Goal: Information Seeking & Learning: Check status

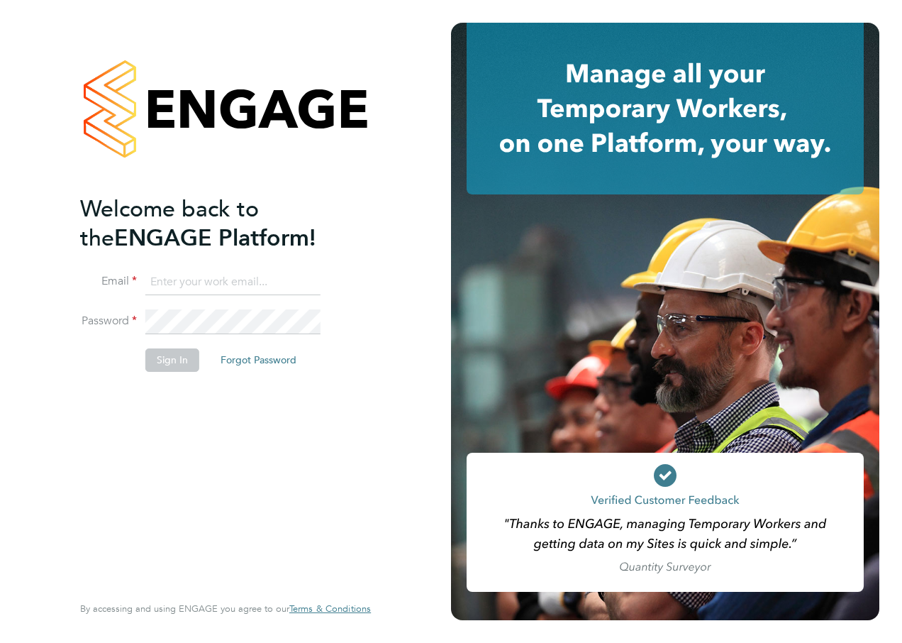
click at [183, 279] on input at bounding box center [232, 283] width 175 height 26
type input "samya.siddiqui@ncclondon.ac.uk"
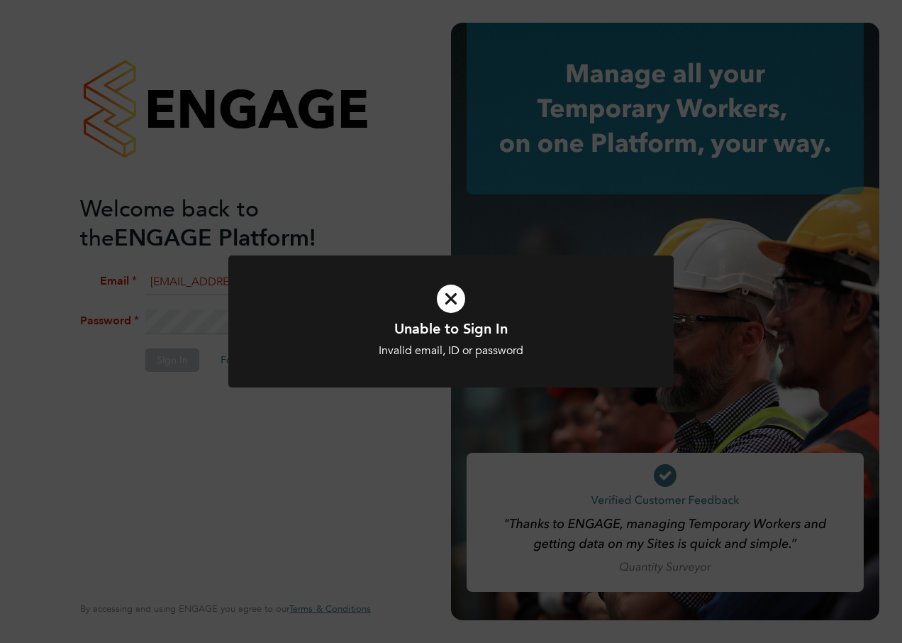
click at [447, 301] on icon at bounding box center [451, 298] width 369 height 55
drag, startPoint x: 455, startPoint y: 301, endPoint x: 370, endPoint y: 319, distance: 87.6
click at [454, 301] on icon at bounding box center [451, 298] width 369 height 55
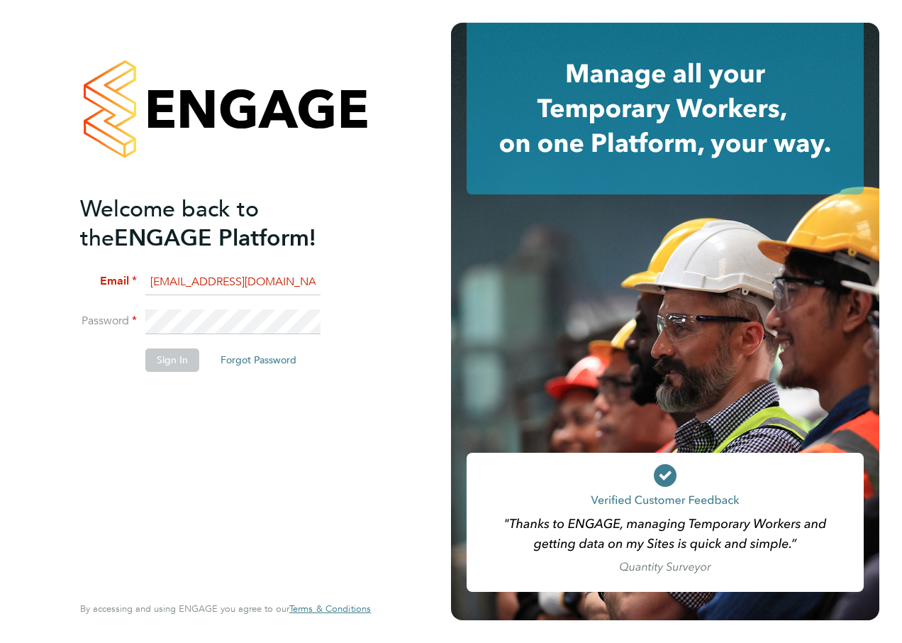
click at [16, 328] on div "Welcome back to the ENGAGE Platform! Email samya.siddiqui@ncclondon.ac.uk Passw…" at bounding box center [225, 321] width 451 height 643
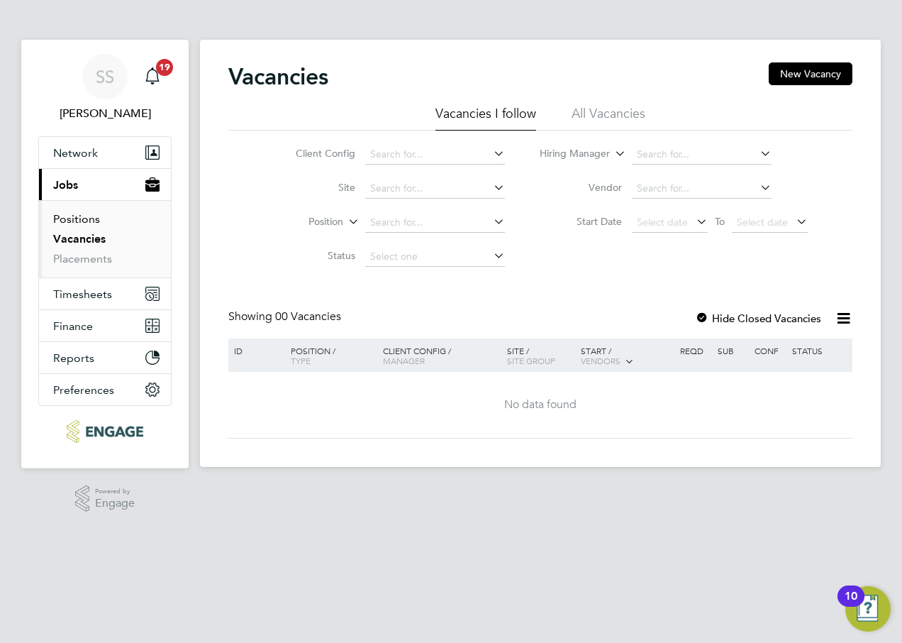
click at [80, 221] on link "Positions" at bounding box center [76, 218] width 47 height 13
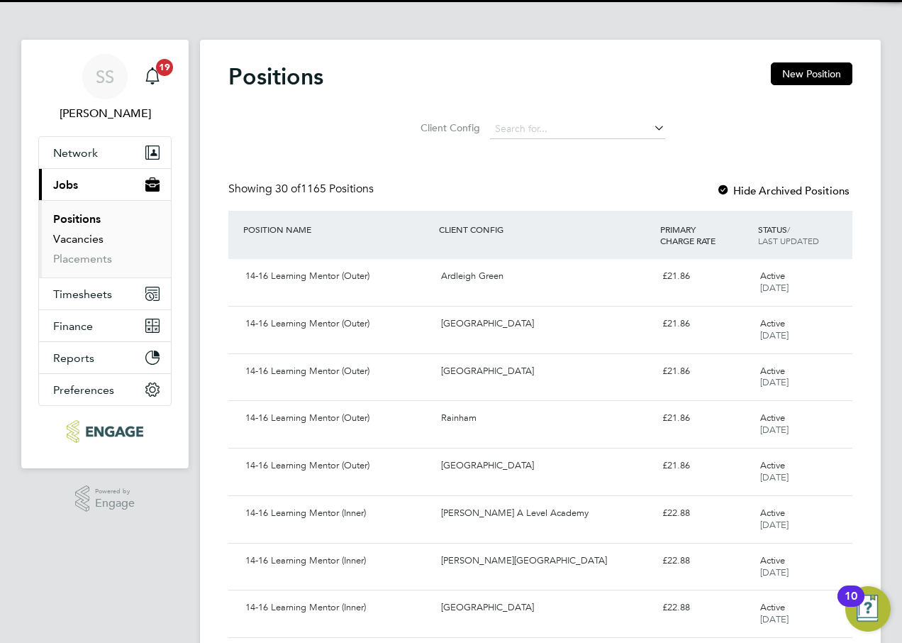
click at [77, 240] on link "Vacancies" at bounding box center [78, 238] width 50 height 13
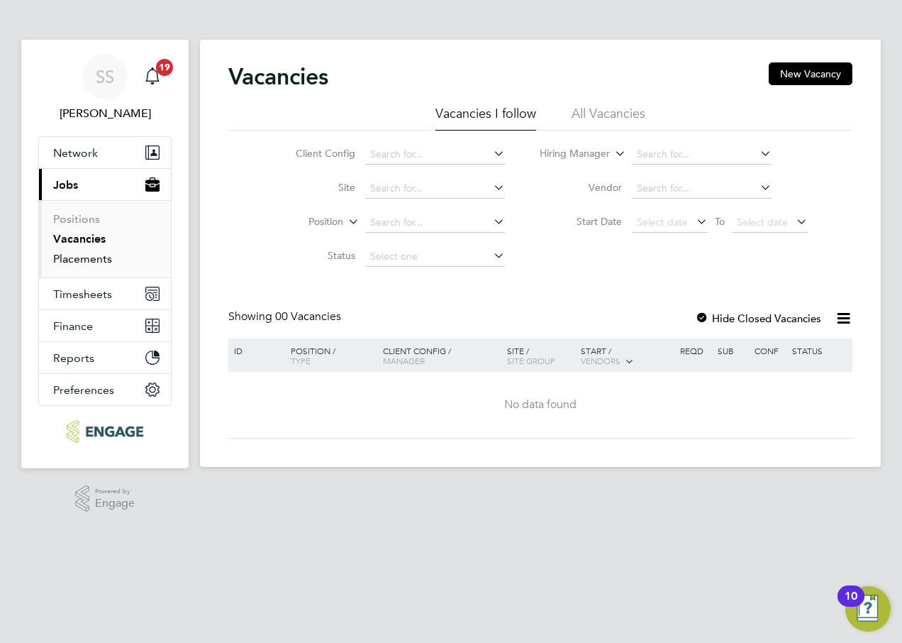
click at [86, 256] on link "Placements" at bounding box center [82, 258] width 59 height 13
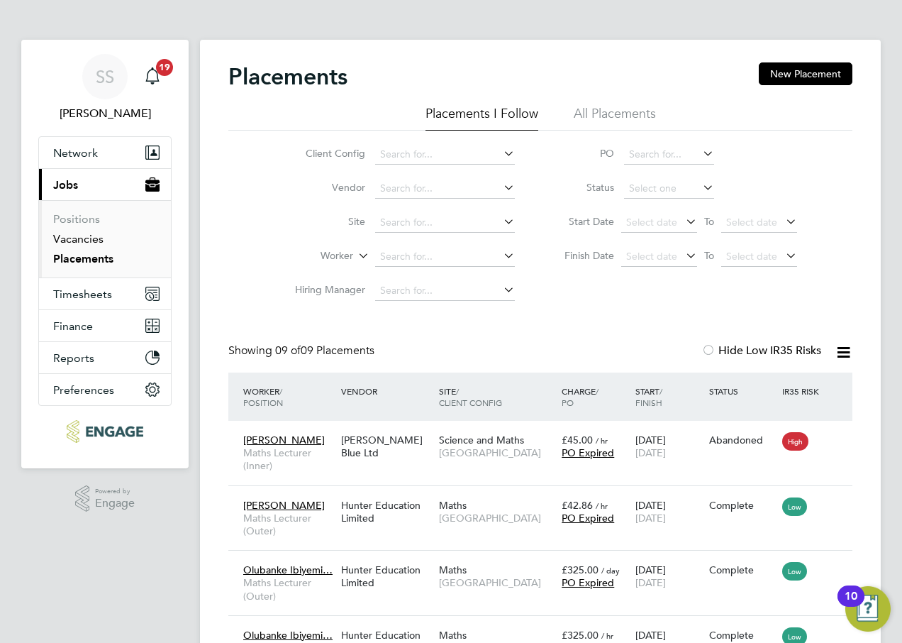
click at [81, 233] on link "Vacancies" at bounding box center [78, 238] width 50 height 13
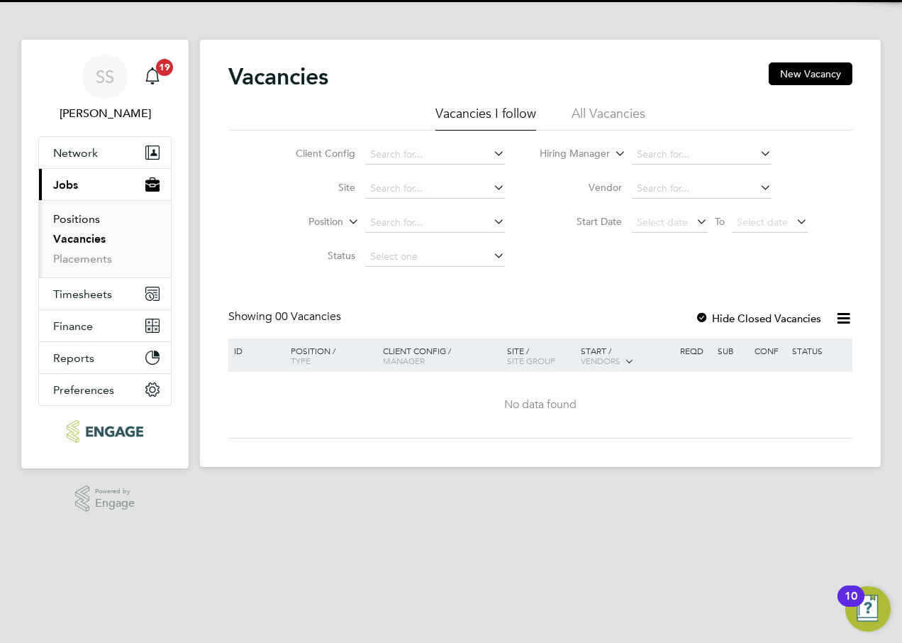
click at [80, 219] on link "Positions" at bounding box center [76, 218] width 47 height 13
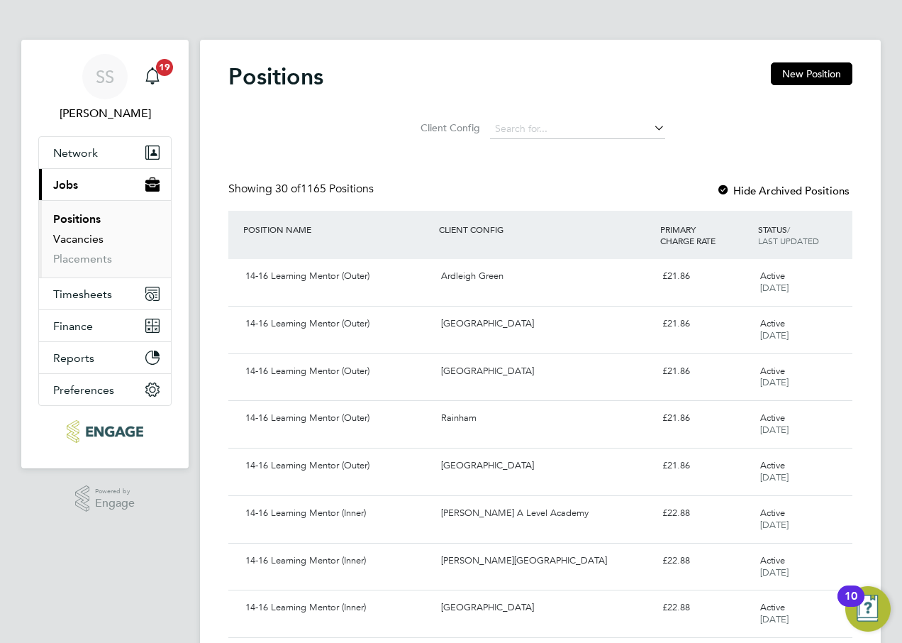
click at [90, 234] on link "Vacancies" at bounding box center [78, 238] width 50 height 13
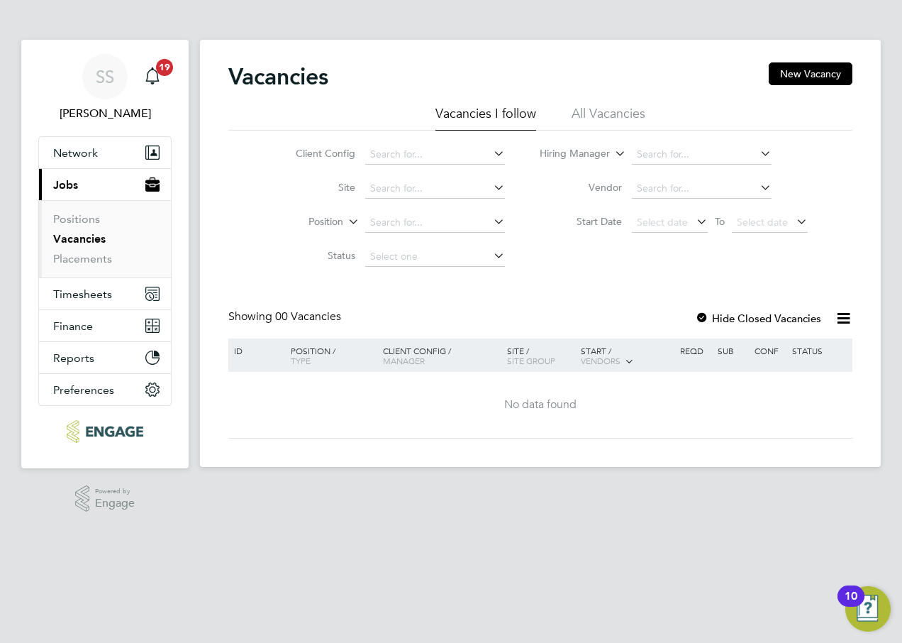
click at [599, 115] on li "All Vacancies" at bounding box center [609, 118] width 74 height 26
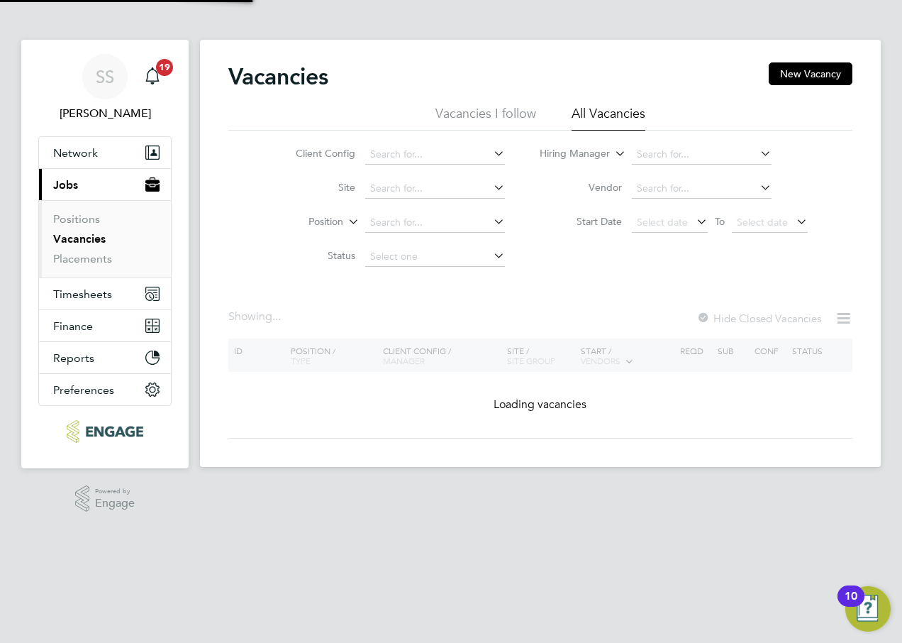
click at [477, 115] on li "Vacancies I follow" at bounding box center [485, 118] width 101 height 26
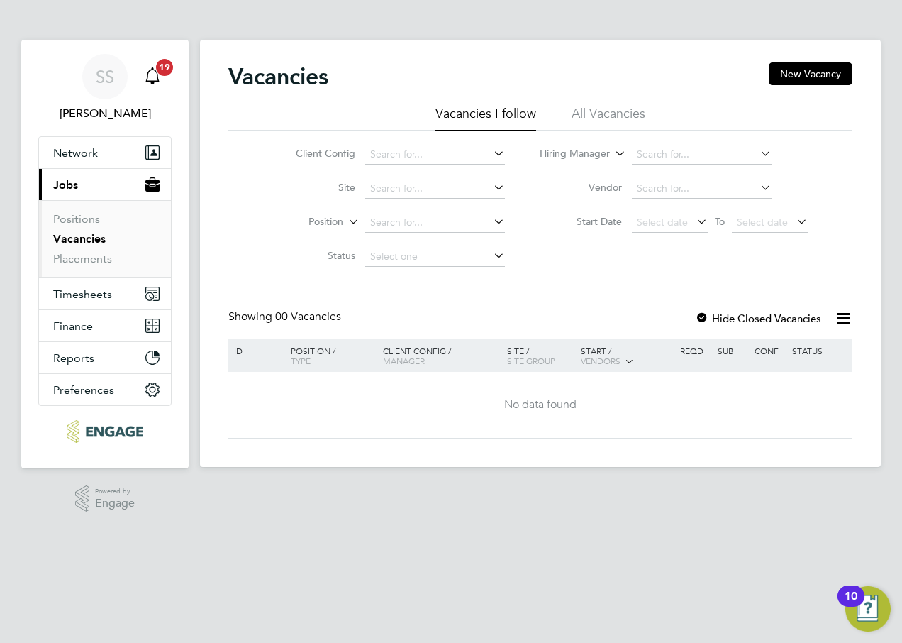
click at [155, 81] on icon "Main navigation" at bounding box center [151, 74] width 13 height 14
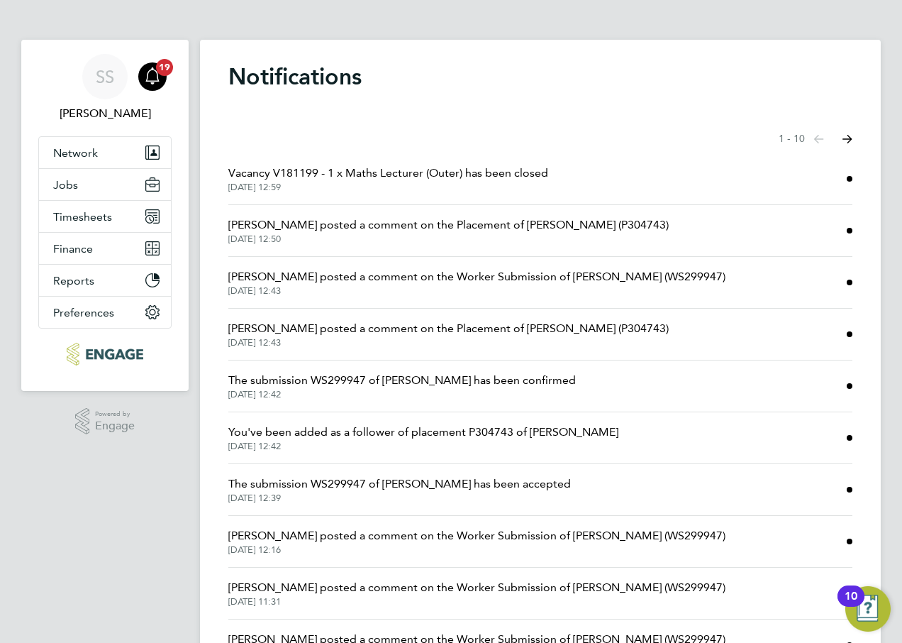
click at [407, 174] on span "Vacancy V181199 - 1 x Maths Lecturer (Outer) has been closed" at bounding box center [388, 173] width 320 height 17
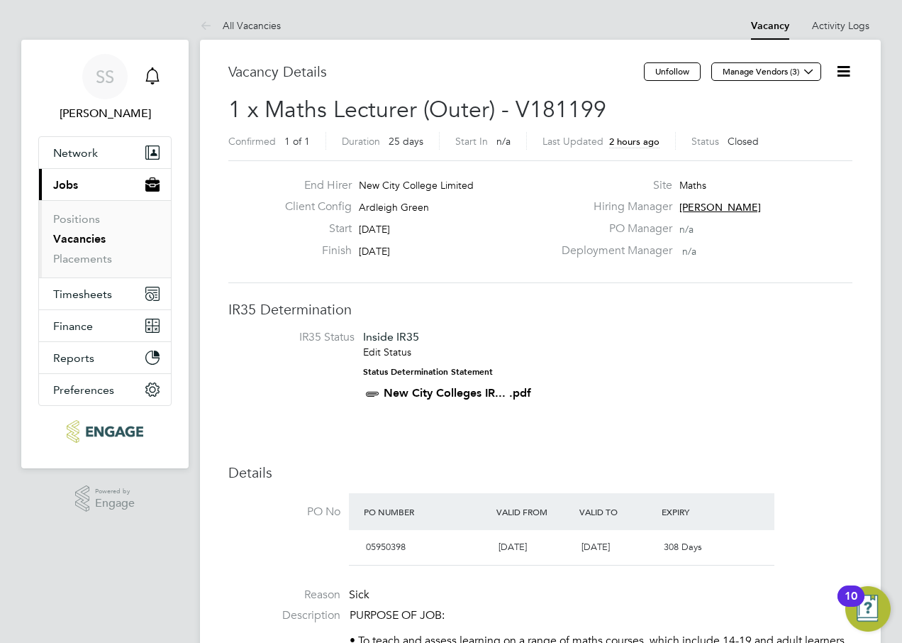
click at [148, 78] on icon "Main navigation" at bounding box center [152, 75] width 17 height 17
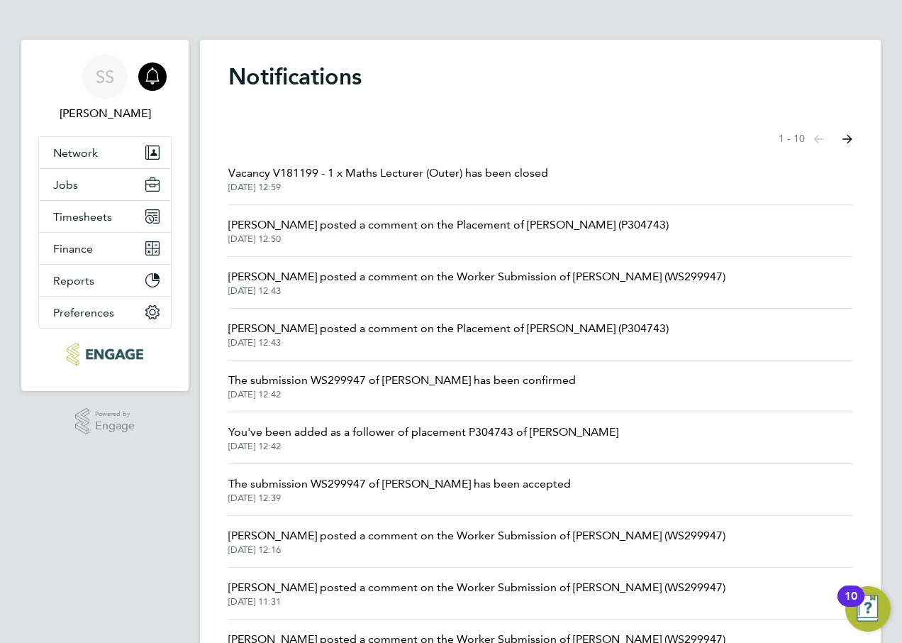
click at [348, 226] on span "[PERSON_NAME] posted a comment on the Placement of [PERSON_NAME] (P304743)" at bounding box center [448, 224] width 440 height 17
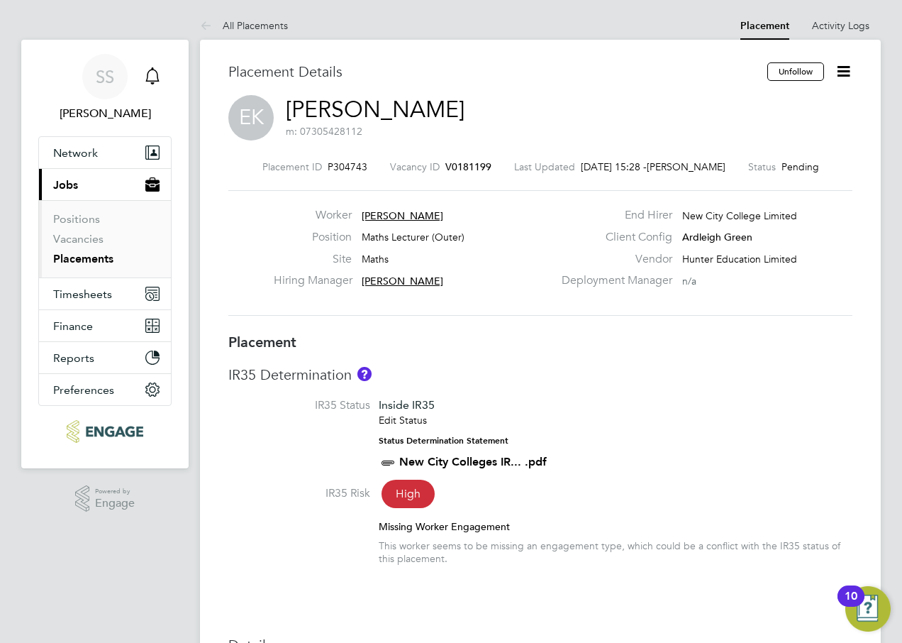
click at [152, 77] on icon "Main navigation" at bounding box center [152, 75] width 17 height 17
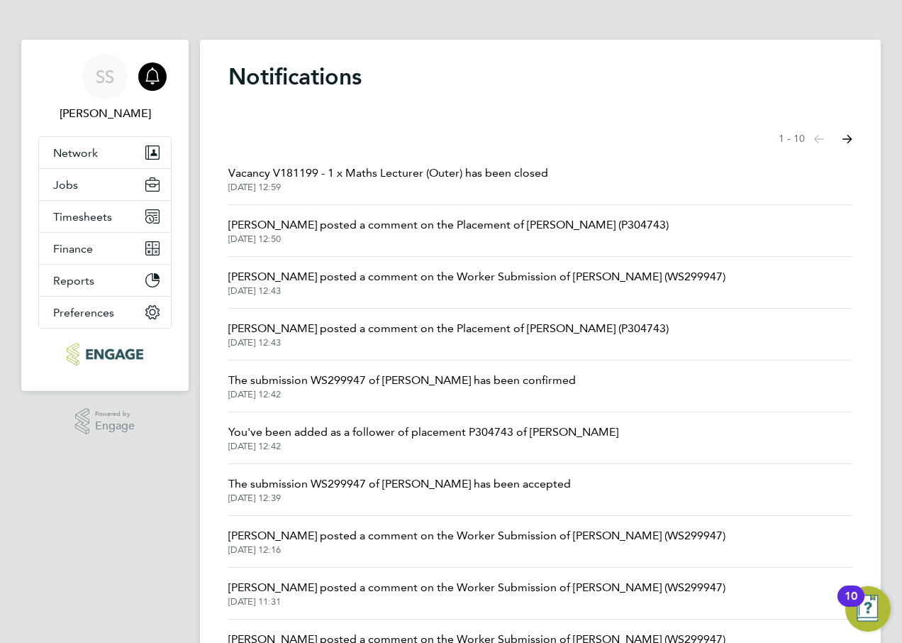
click at [426, 374] on span "The submission WS299947 of [PERSON_NAME] has been confirmed" at bounding box center [402, 380] width 348 height 17
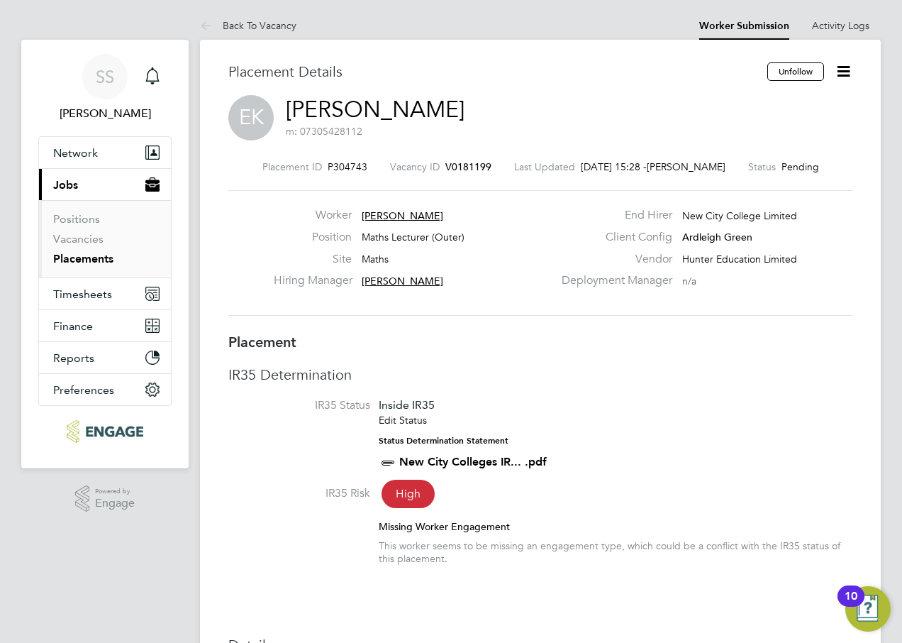
click at [87, 259] on link "Placements" at bounding box center [83, 258] width 60 height 13
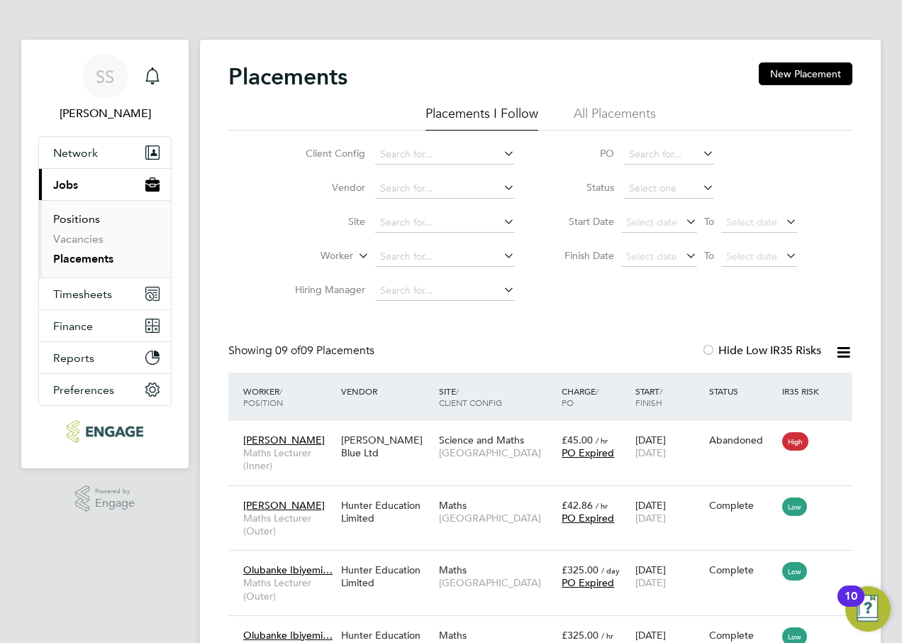
click at [75, 216] on link "Positions" at bounding box center [76, 218] width 47 height 13
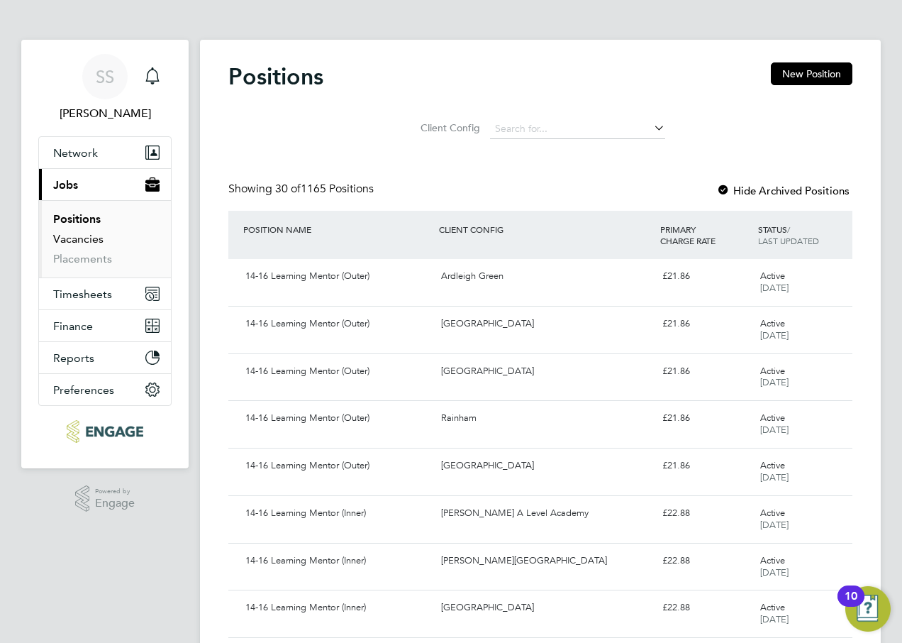
click at [74, 240] on link "Vacancies" at bounding box center [78, 238] width 50 height 13
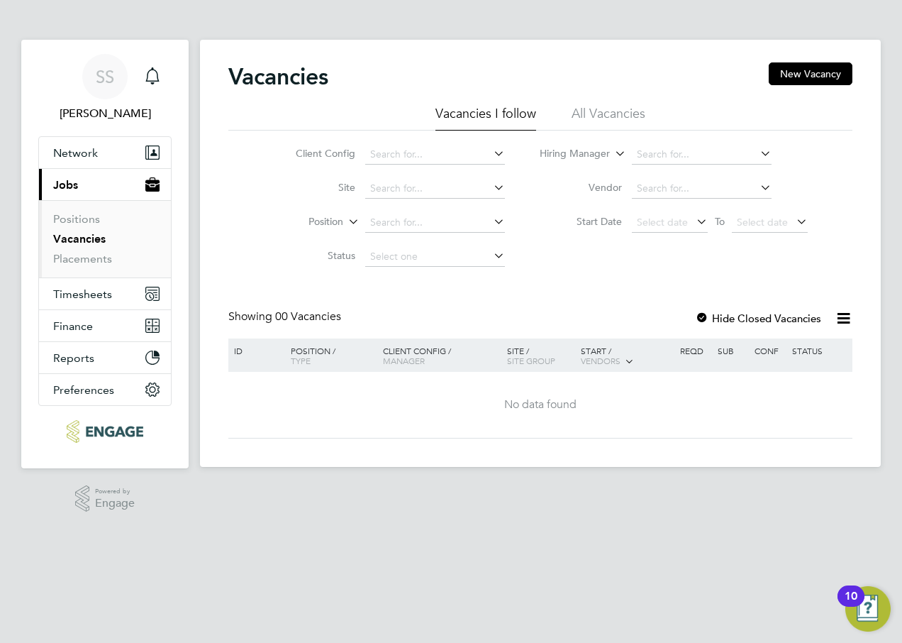
click at [604, 113] on li "All Vacancies" at bounding box center [609, 118] width 74 height 26
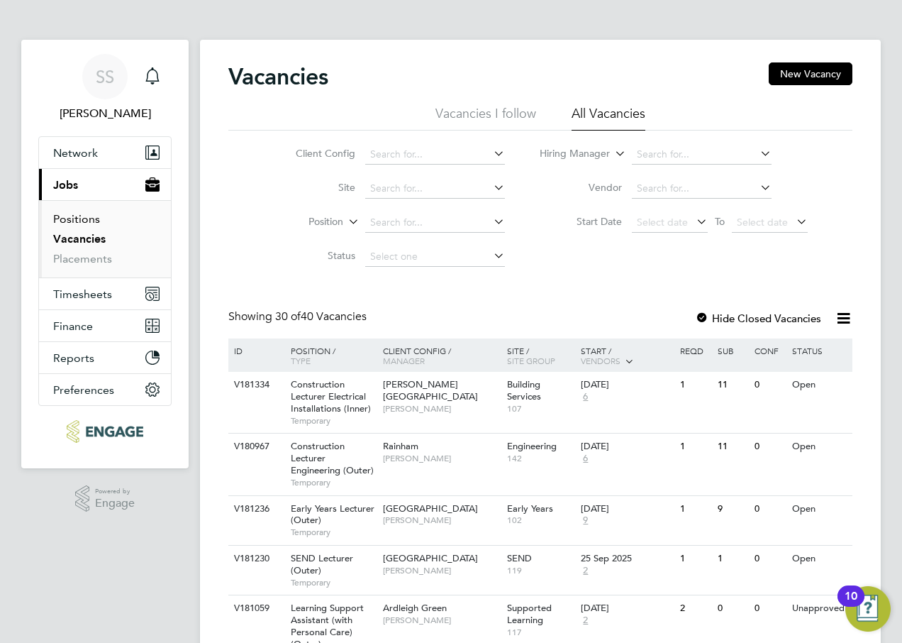
click at [76, 219] on link "Positions" at bounding box center [76, 218] width 47 height 13
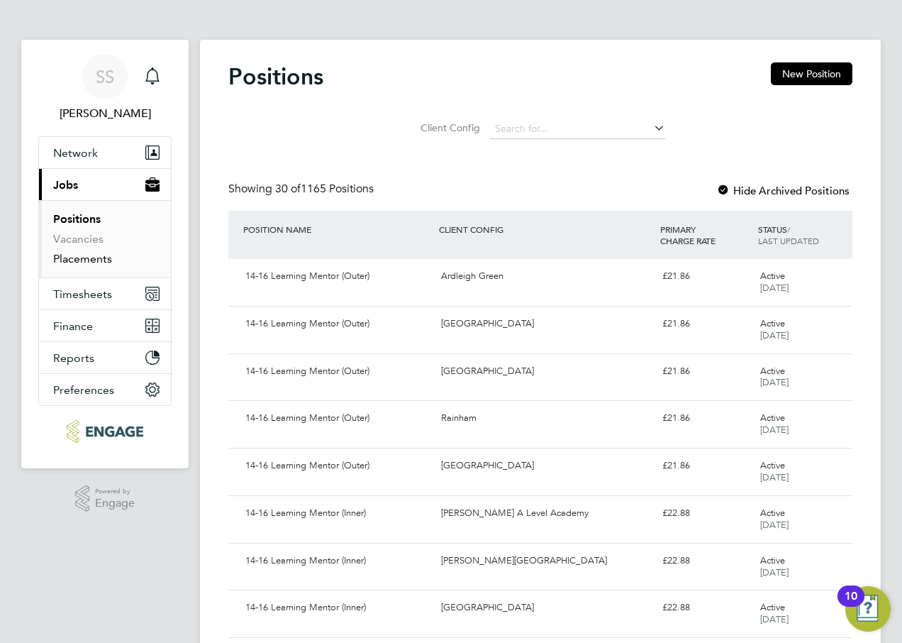
click at [89, 255] on link "Placements" at bounding box center [82, 258] width 59 height 13
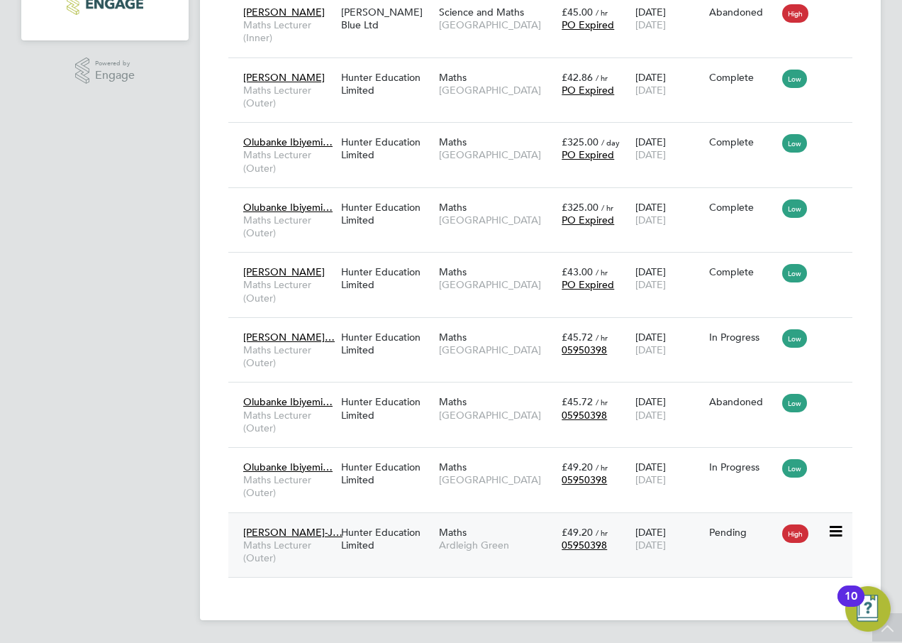
click at [302, 530] on span "[PERSON_NAME]-J…" at bounding box center [292, 532] width 99 height 13
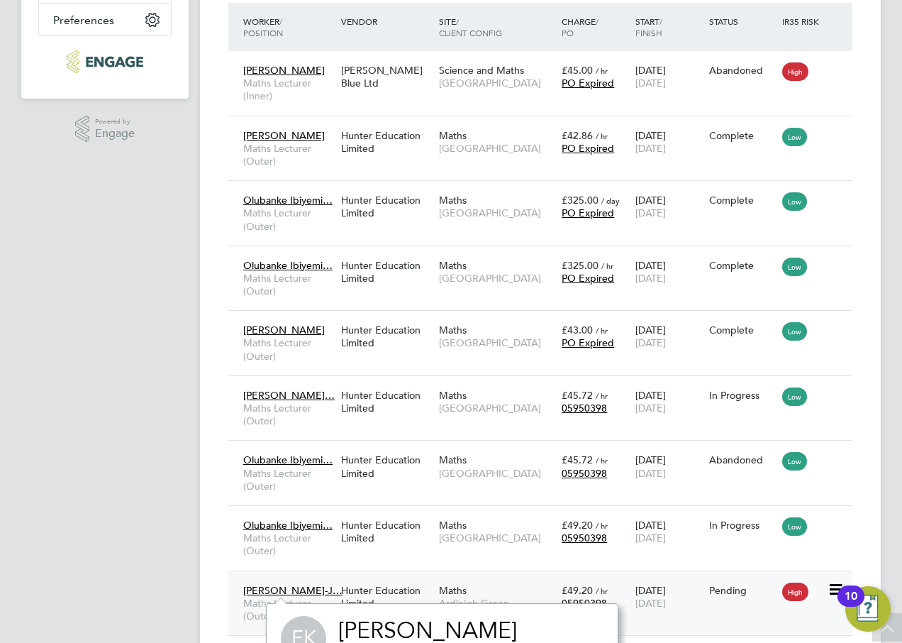
drag, startPoint x: 679, startPoint y: 617, endPoint x: 660, endPoint y: 596, distance: 28.6
click at [678, 617] on div "[PERSON_NAME]-J… Maths Lecturer (Outer) Hunter Education Limited Maths Ardleigh…" at bounding box center [540, 602] width 624 height 65
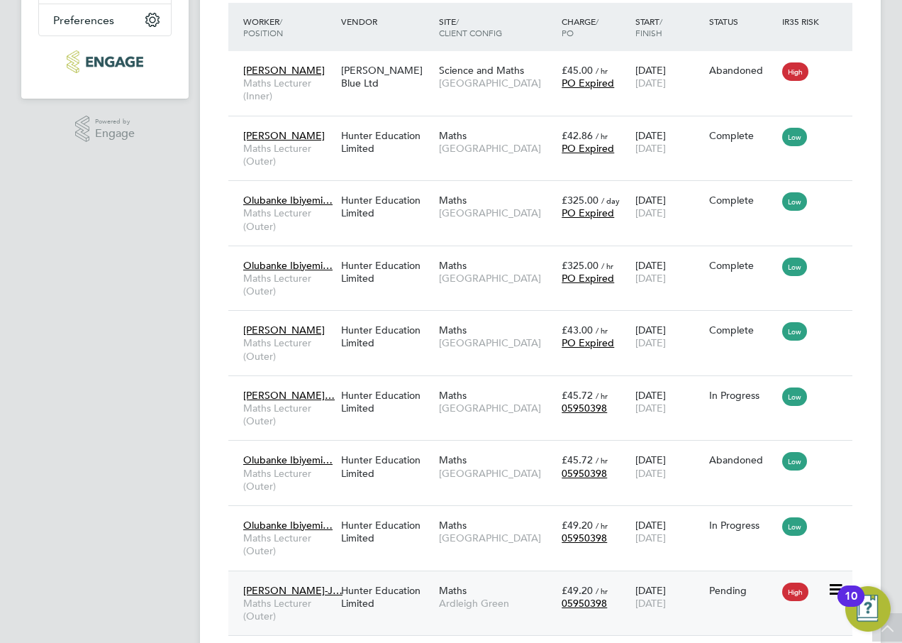
click at [657, 592] on div "[DATE] [DATE]" at bounding box center [669, 597] width 74 height 40
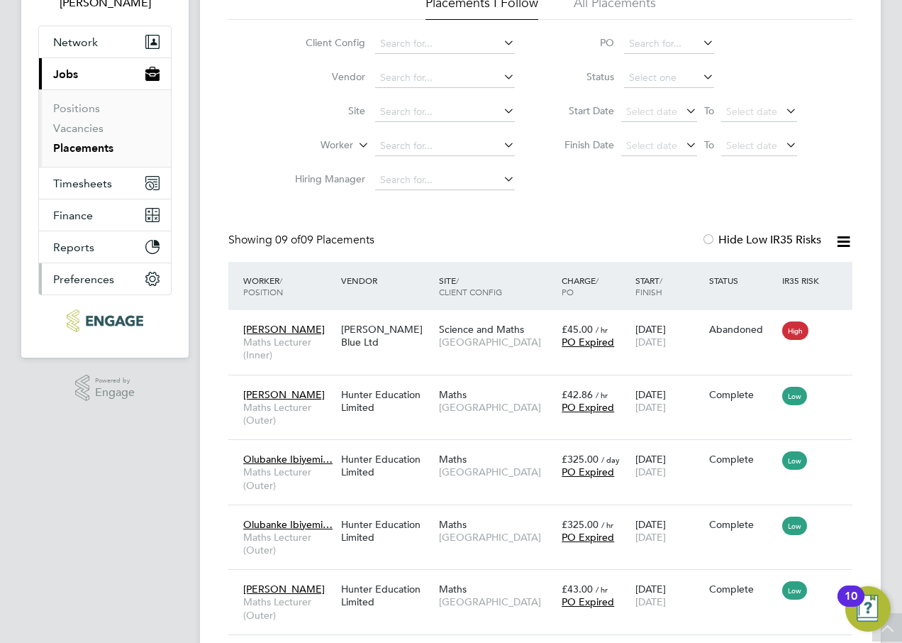
scroll to position [86, 0]
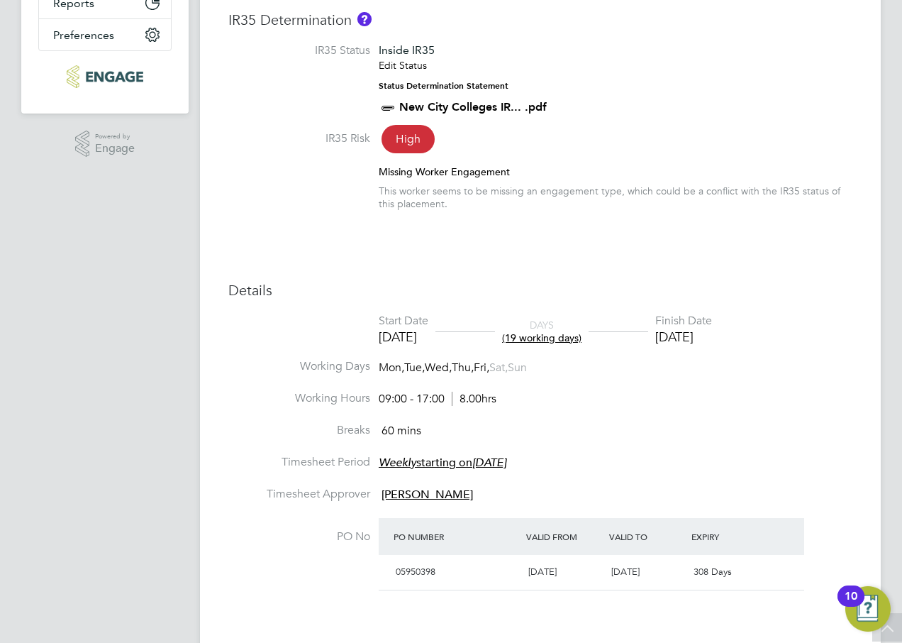
click at [506, 461] on em "[DATE]" at bounding box center [489, 462] width 34 height 14
click at [670, 429] on li "Breaks 60 mins" at bounding box center [540, 439] width 624 height 32
